Goal: Task Accomplishment & Management: Manage account settings

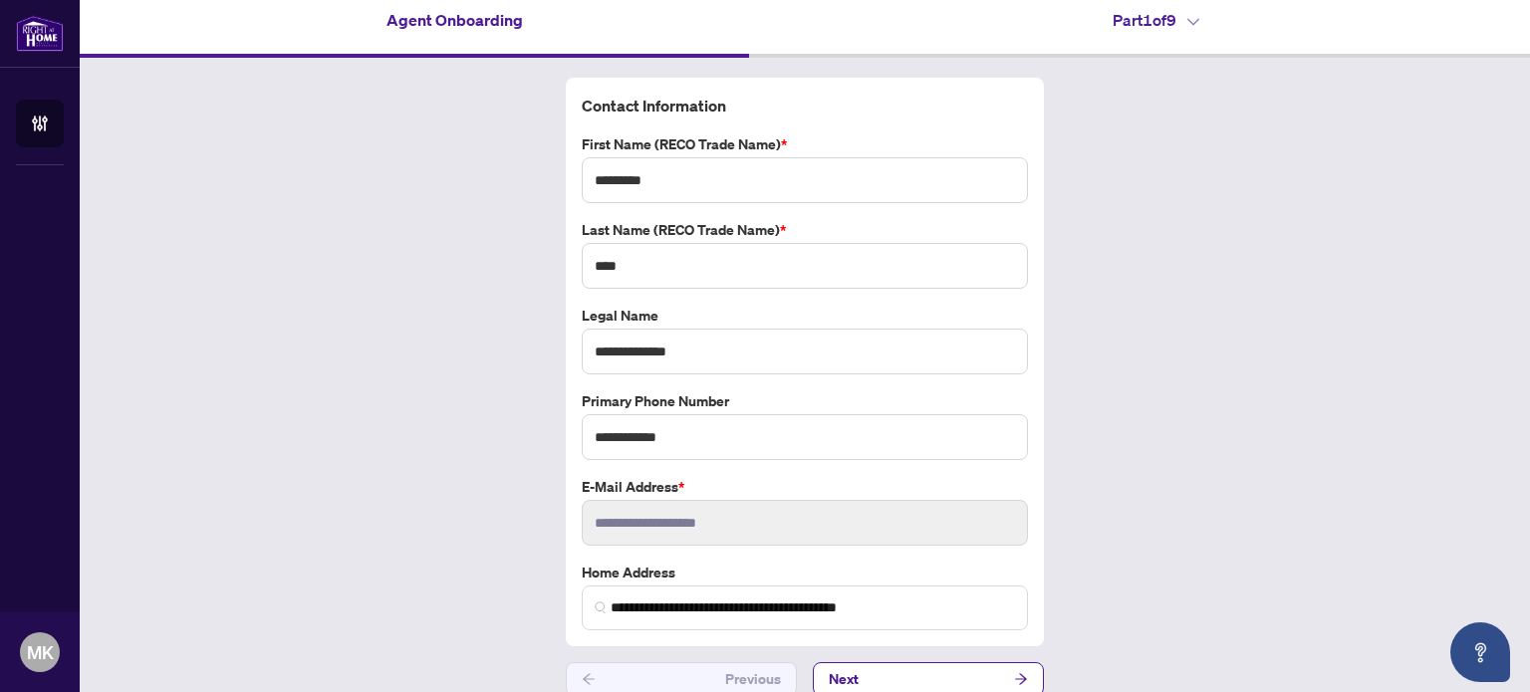
scroll to position [32, 0]
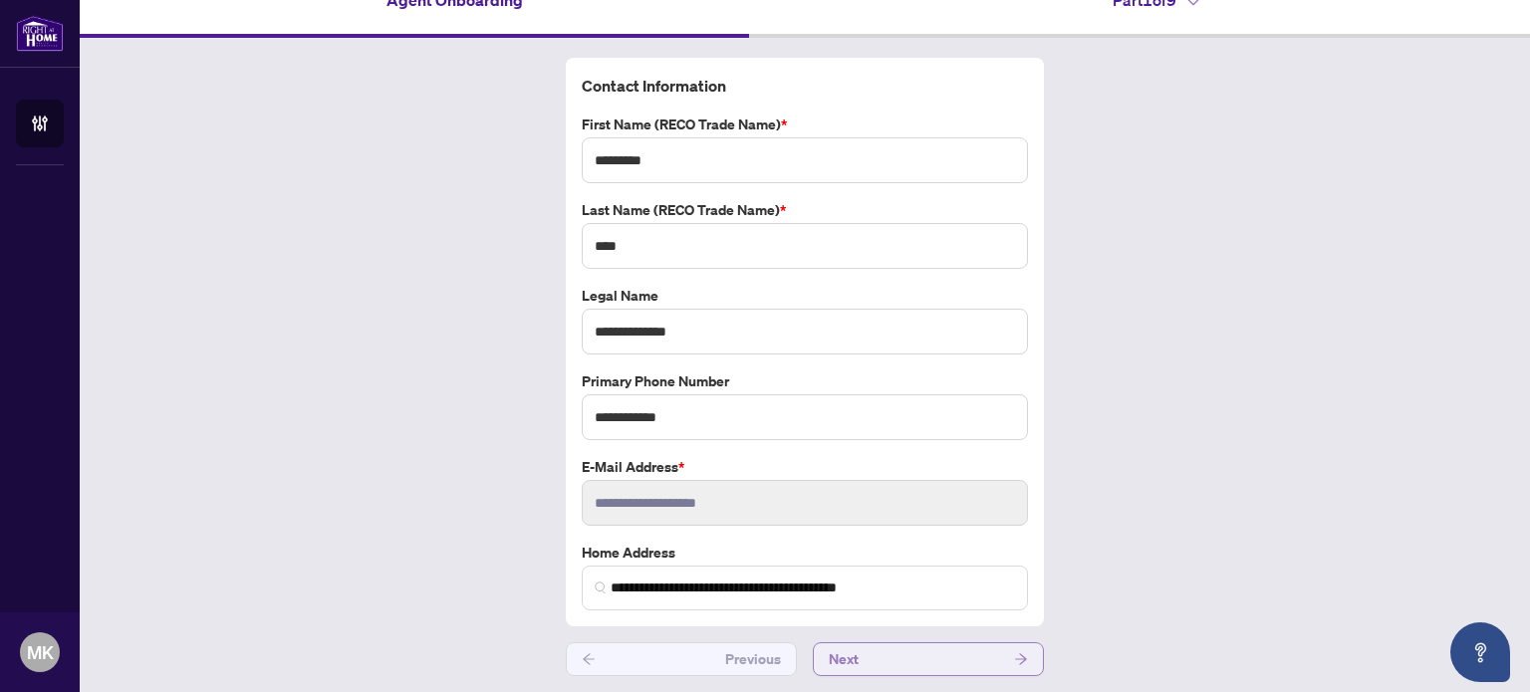
click at [990, 657] on button "Next" at bounding box center [928, 660] width 231 height 34
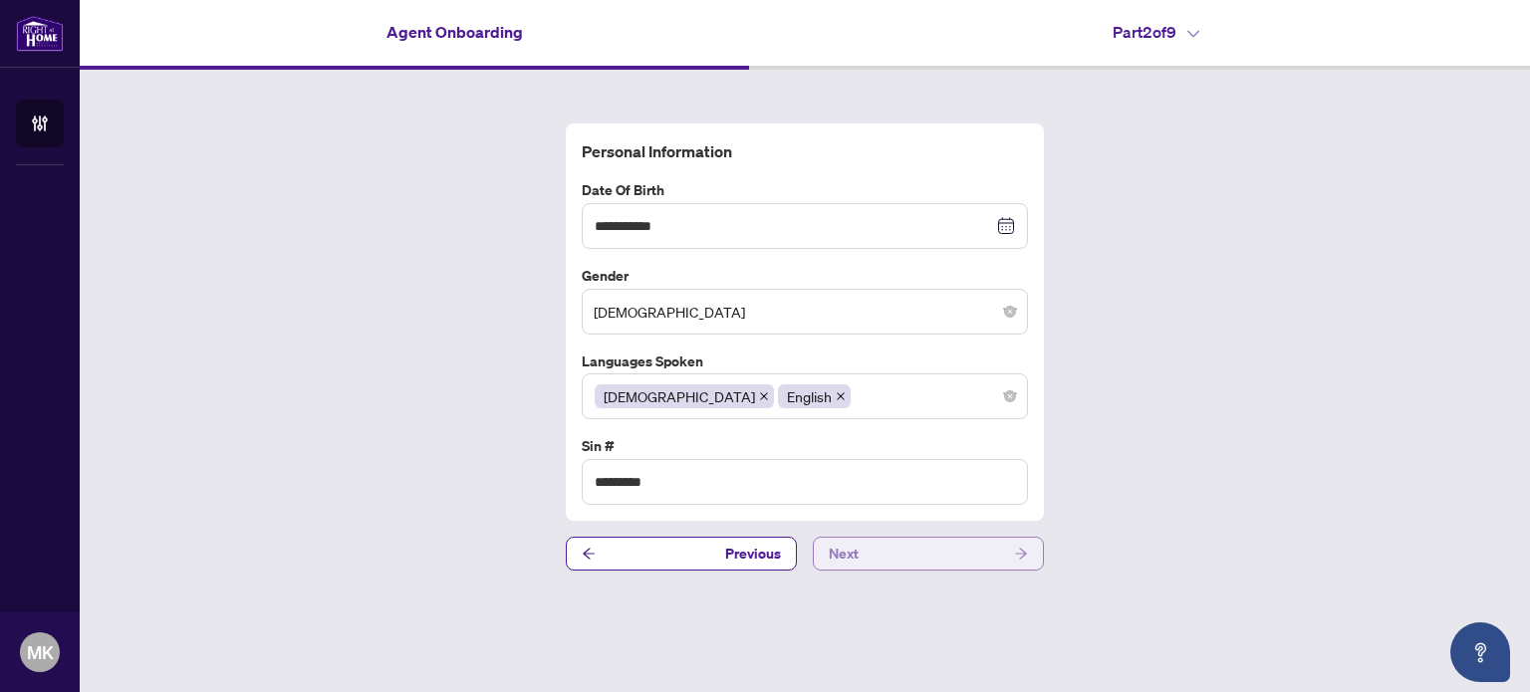
click at [960, 545] on button "Next" at bounding box center [928, 554] width 231 height 34
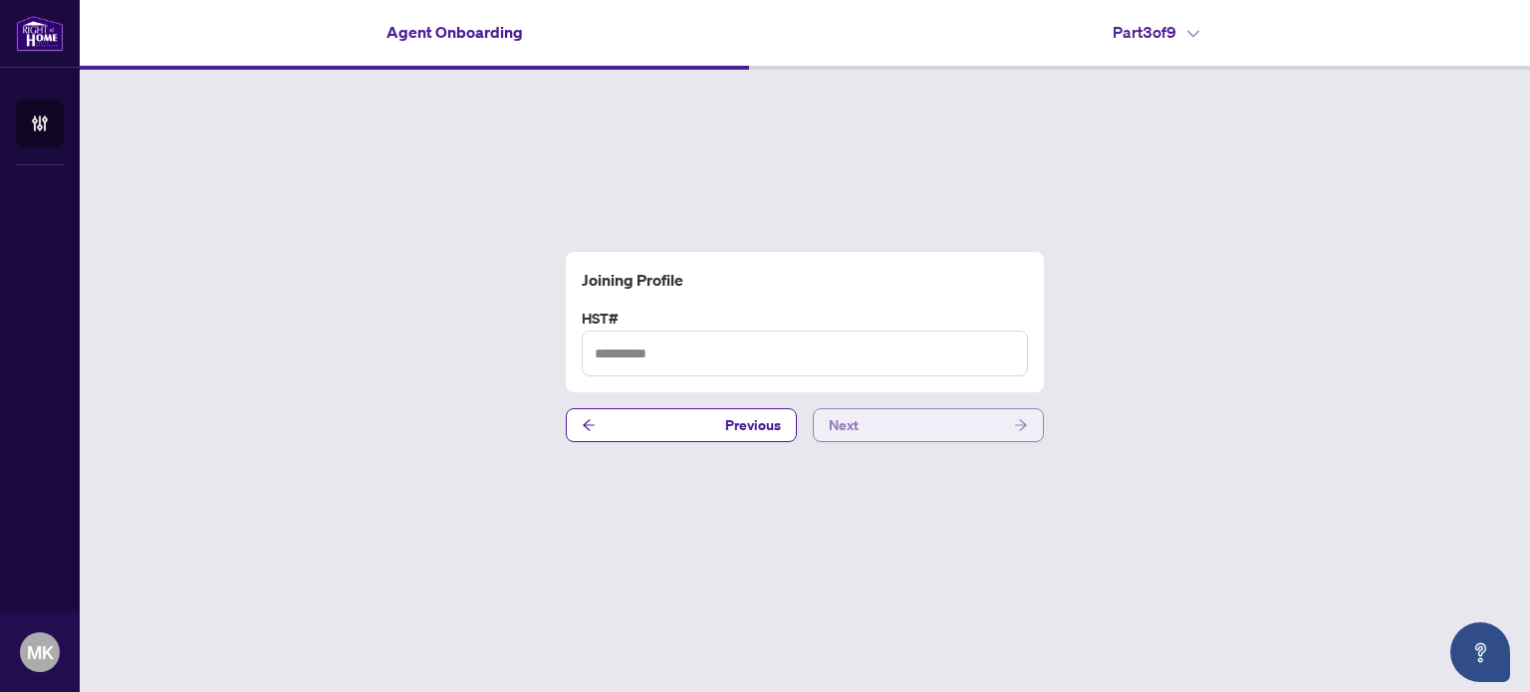
click at [948, 421] on button "Next" at bounding box center [928, 425] width 231 height 34
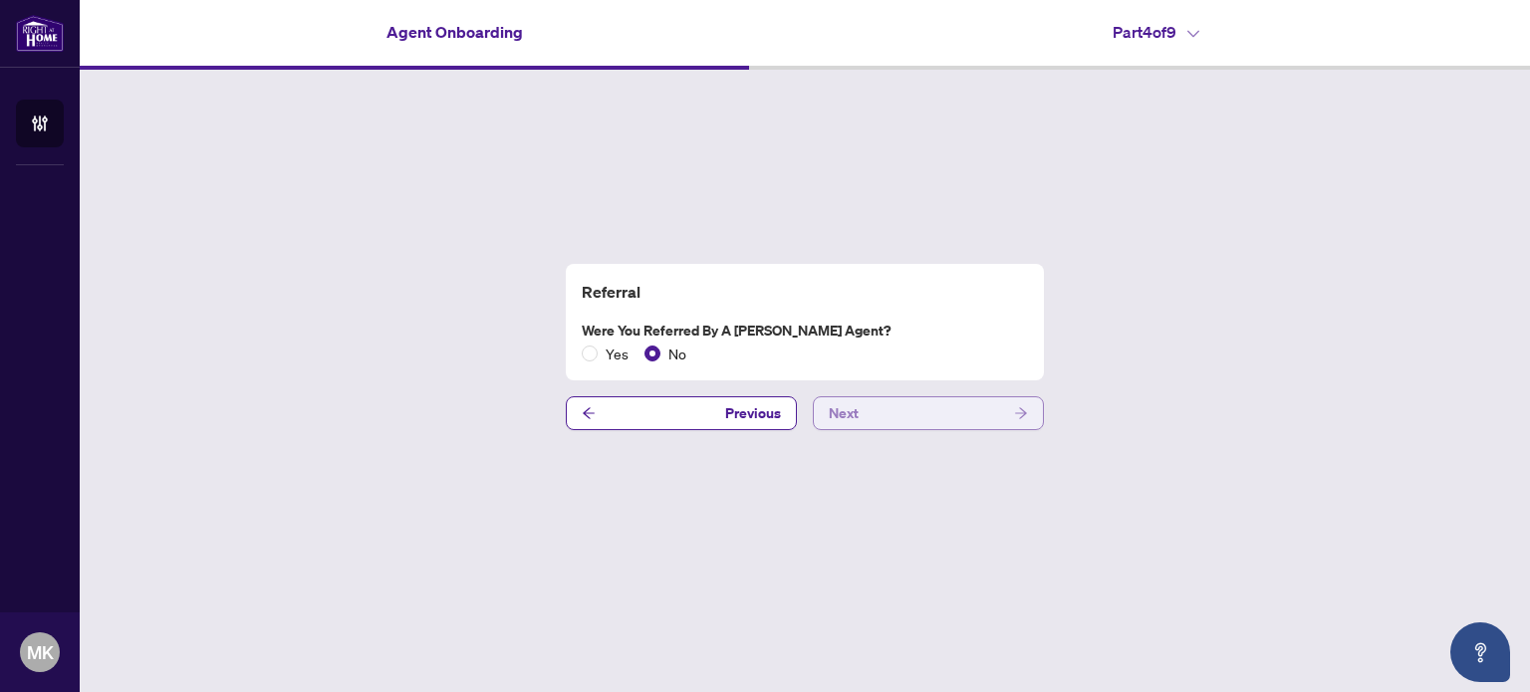
click at [948, 421] on button "Next" at bounding box center [928, 414] width 231 height 34
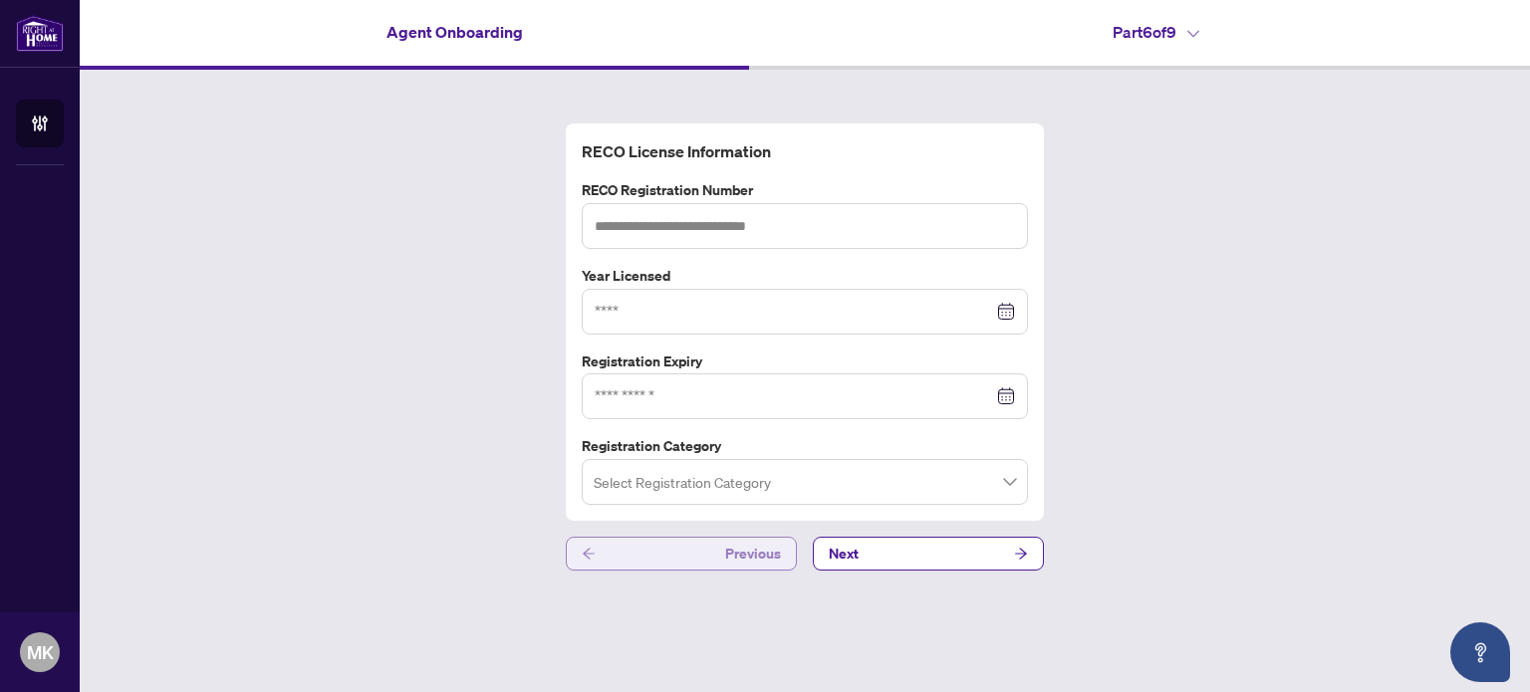
click at [766, 554] on span "Previous" at bounding box center [753, 554] width 56 height 32
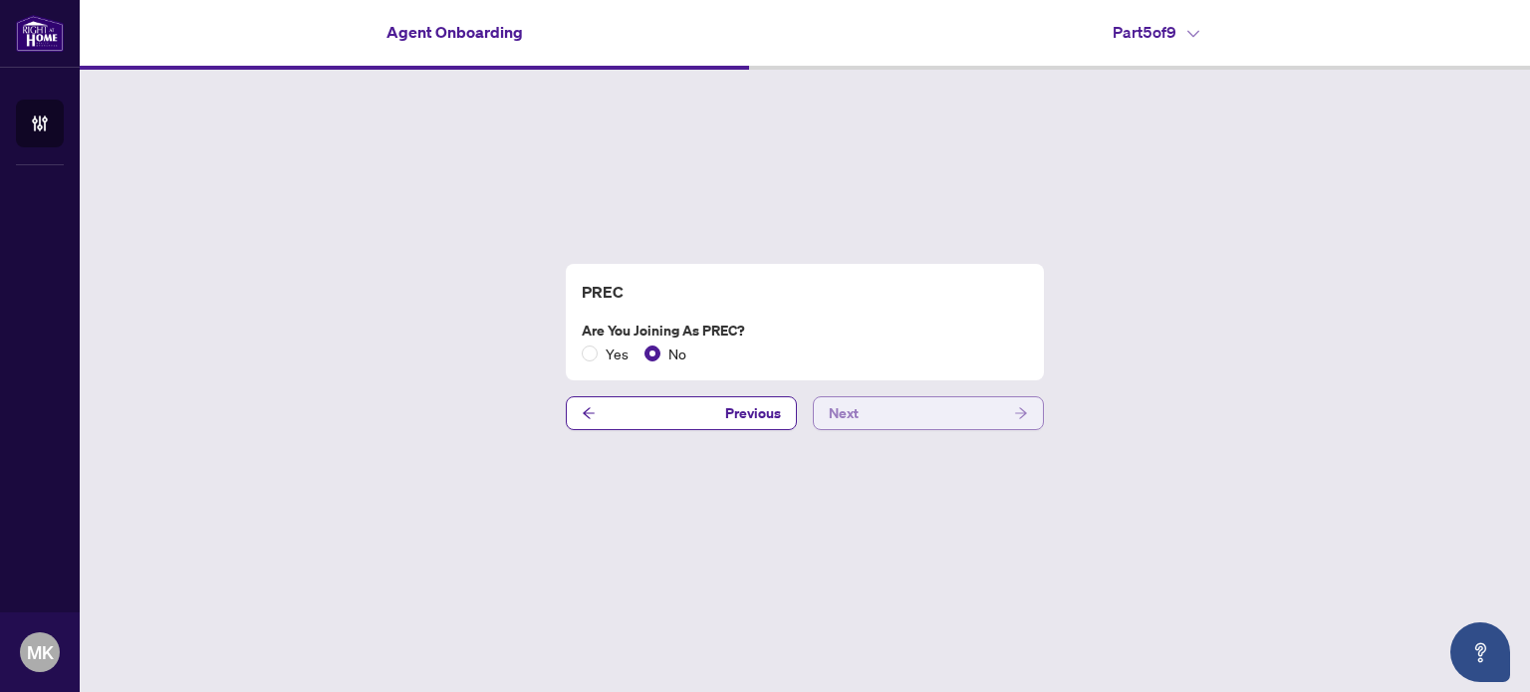
click at [898, 407] on button "Next" at bounding box center [928, 414] width 231 height 34
